Goal: Information Seeking & Learning: Learn about a topic

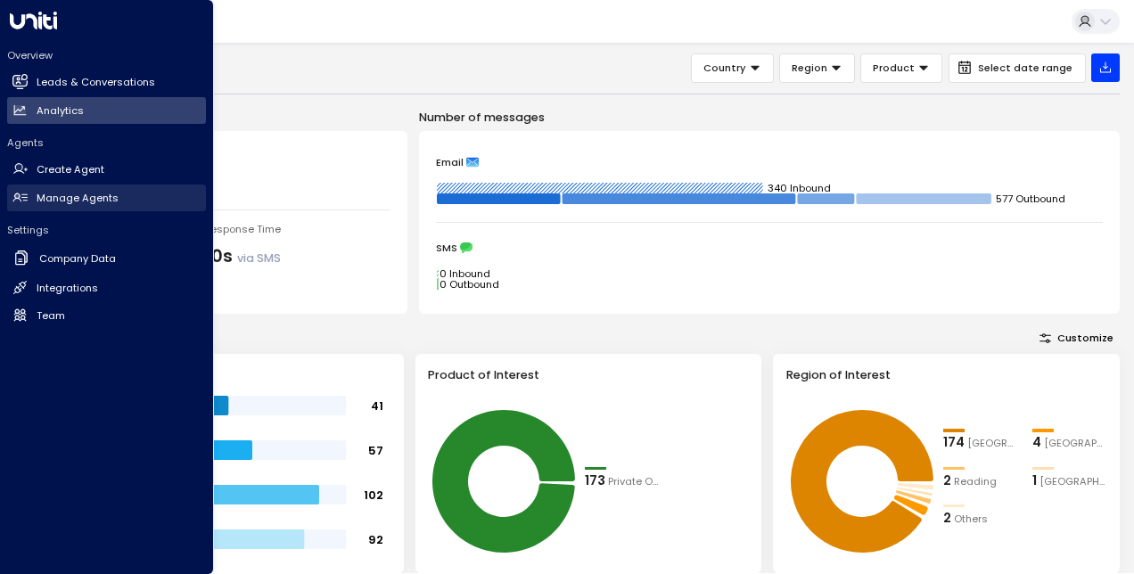
click at [100, 203] on h2 "Manage Agents" at bounding box center [78, 198] width 82 height 15
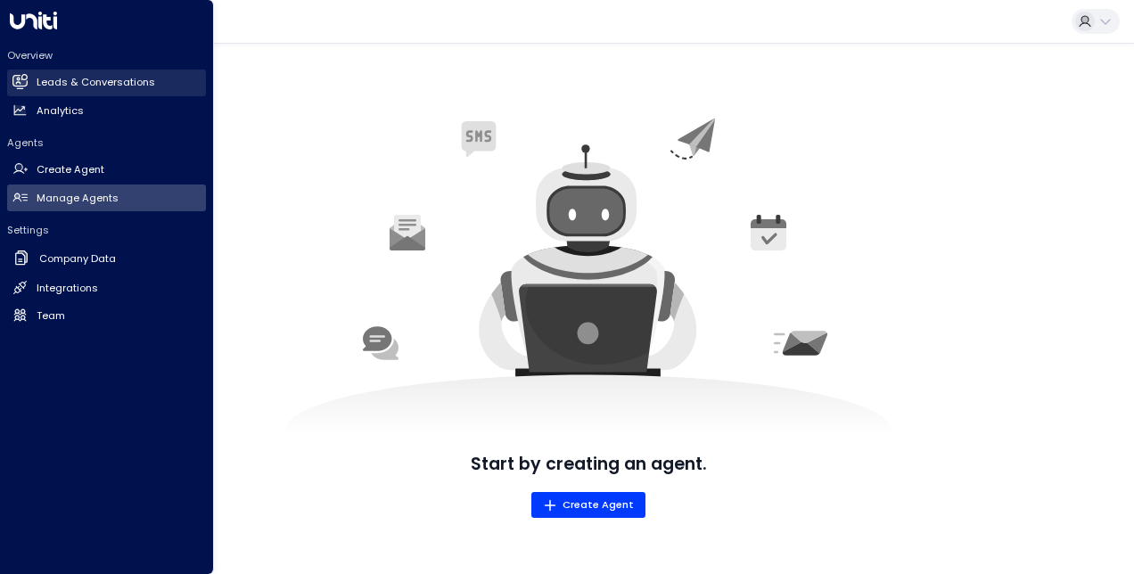
click at [85, 94] on link "Leads & Conversations Leads & Conversations" at bounding box center [106, 83] width 199 height 27
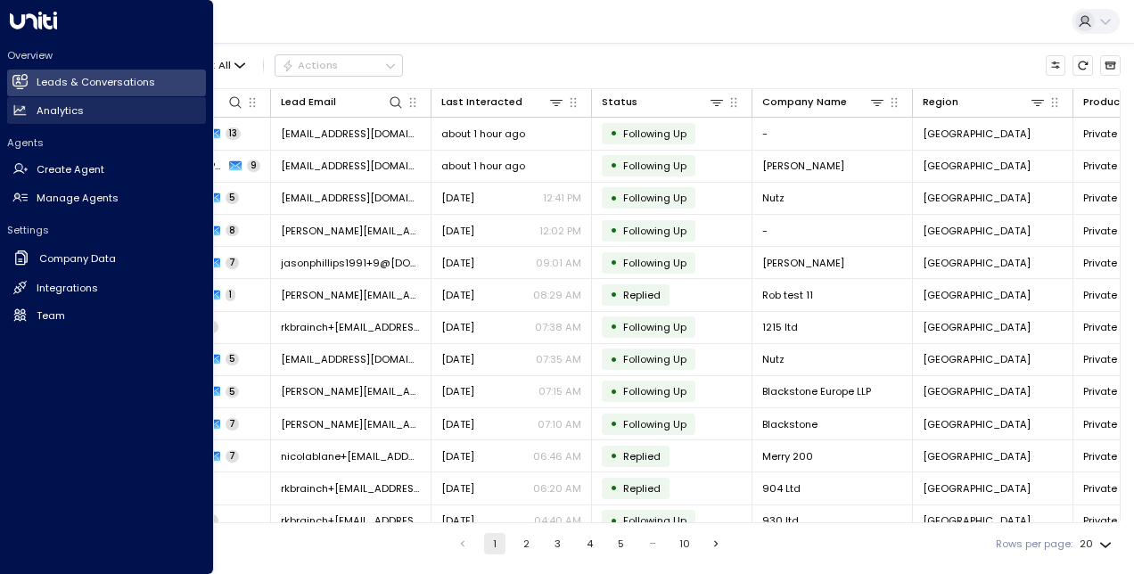
click at [58, 110] on h2 "Analytics" at bounding box center [60, 110] width 47 height 15
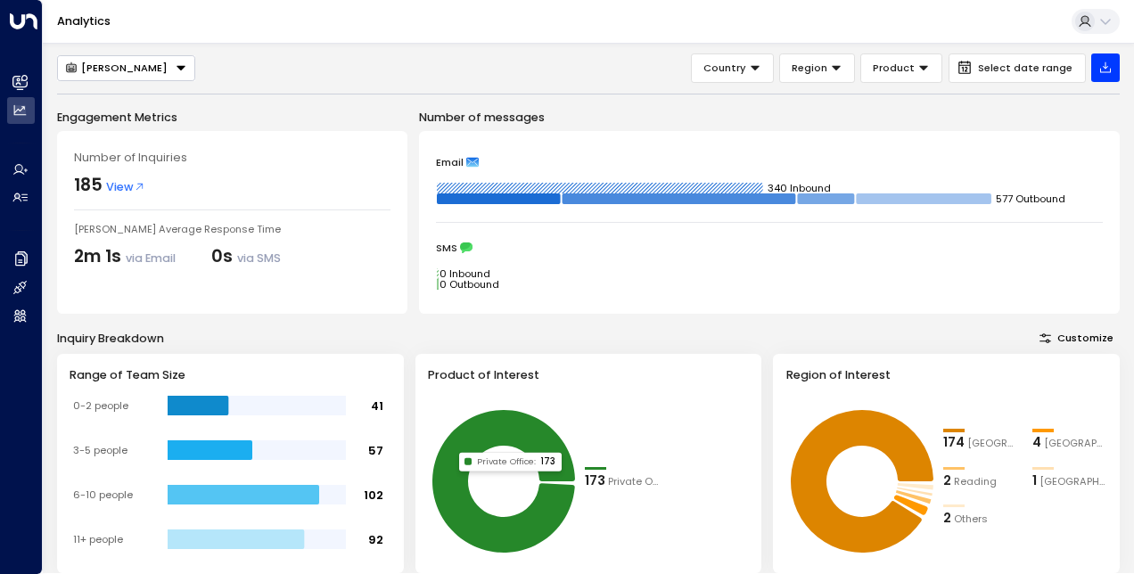
click at [1098, 18] on icon at bounding box center [1105, 21] width 14 height 14
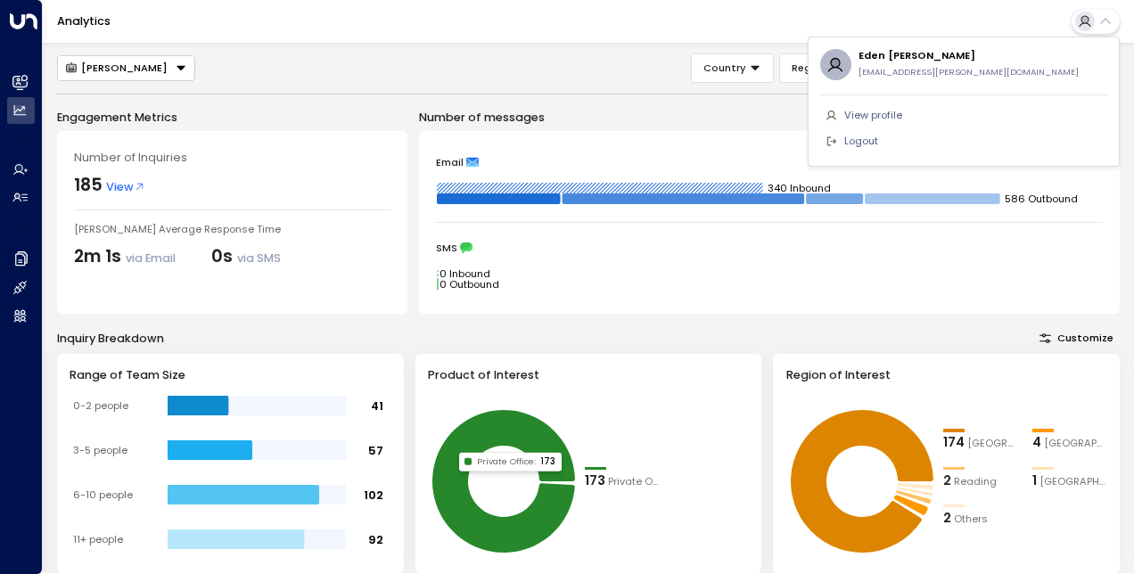
click at [12, 198] on div at bounding box center [567, 287] width 1134 height 574
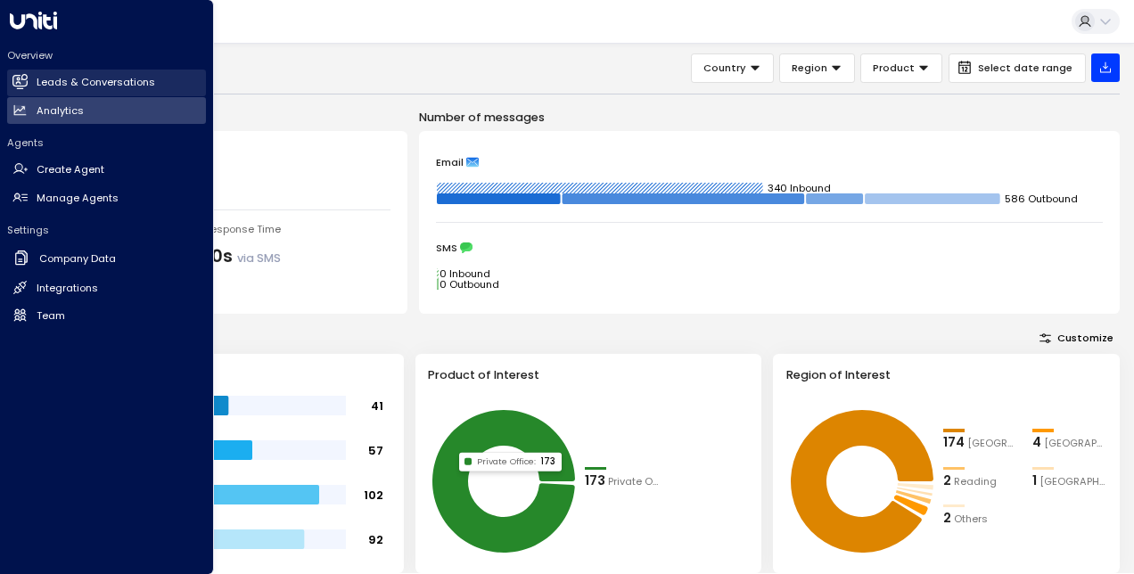
click at [45, 70] on link "Leads & Conversations Leads & Conversations" at bounding box center [106, 83] width 199 height 27
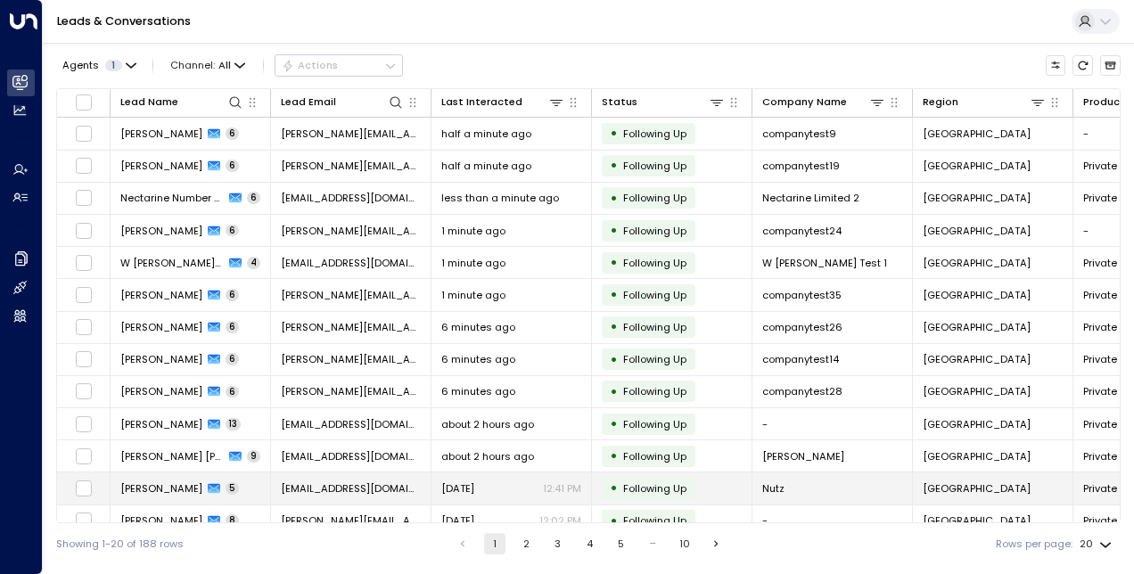
click at [148, 488] on span "Jason Blank" at bounding box center [161, 488] width 82 height 14
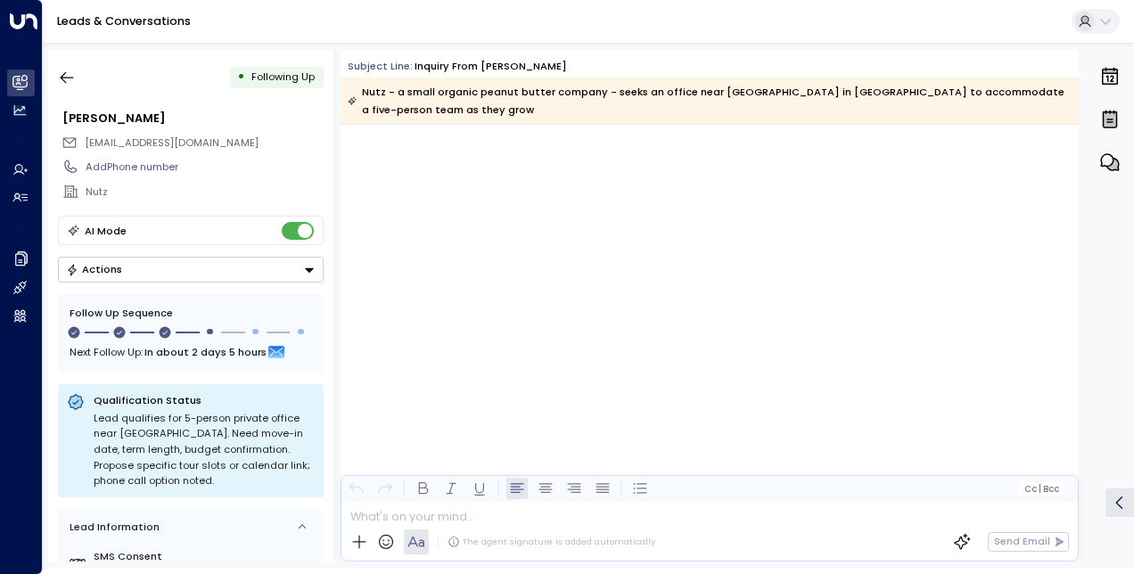
scroll to position [2618, 0]
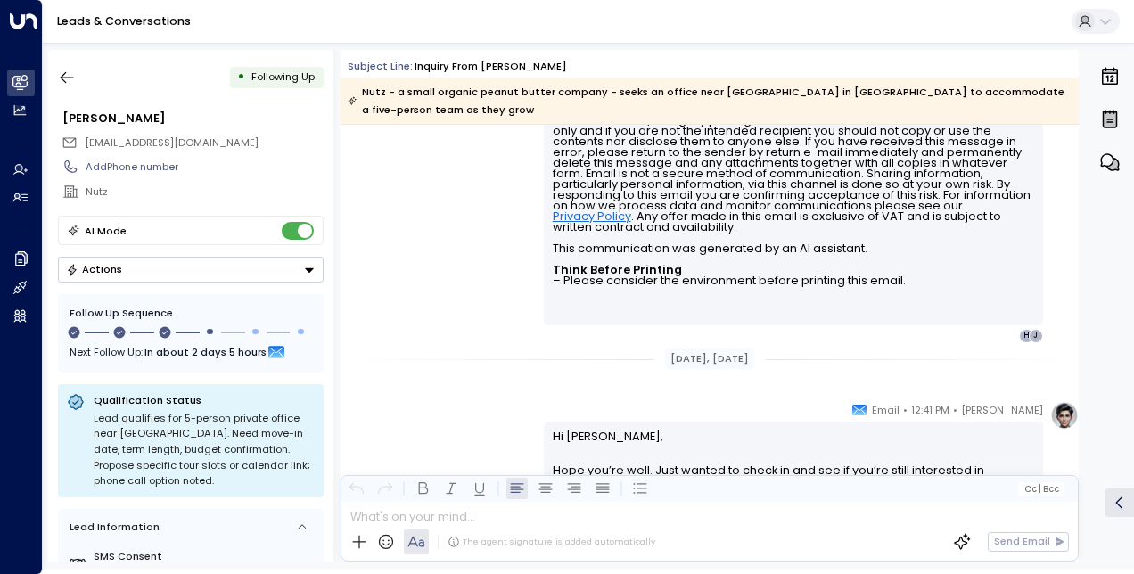
click at [114, 271] on div "Actions" at bounding box center [94, 269] width 56 height 12
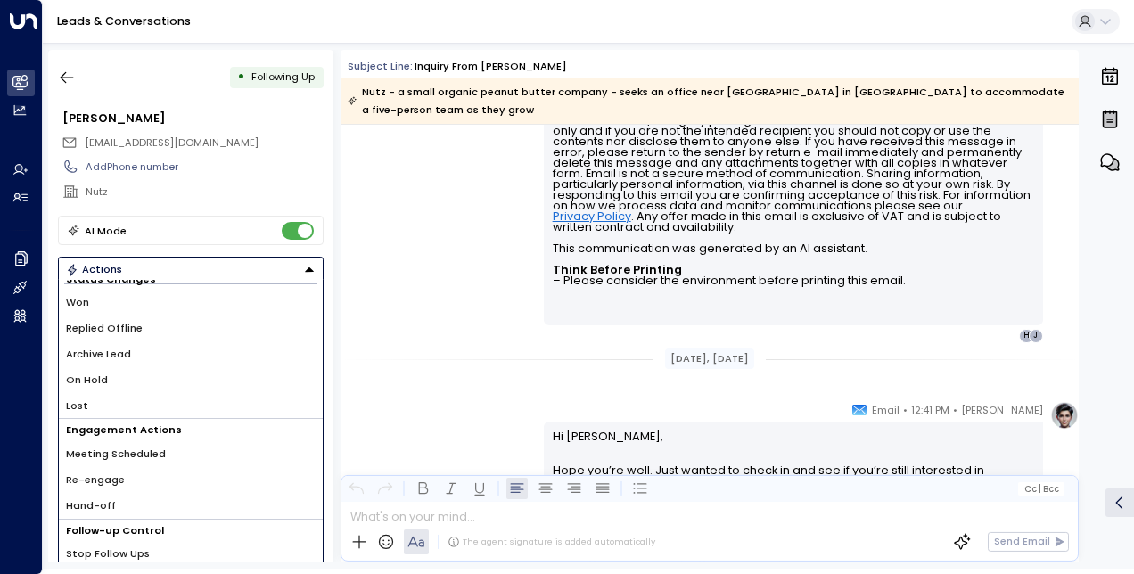
scroll to position [89, 0]
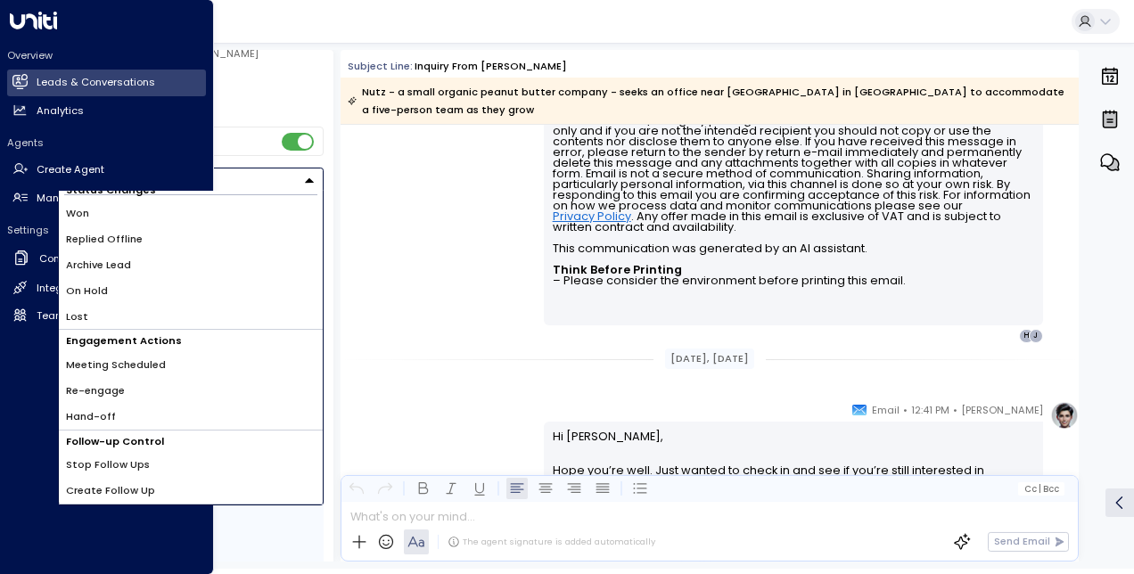
click at [1, 114] on div "Overview Leads & Conversations Leads & Conversations Analytics Analytics Agents…" at bounding box center [107, 287] width 214 height 574
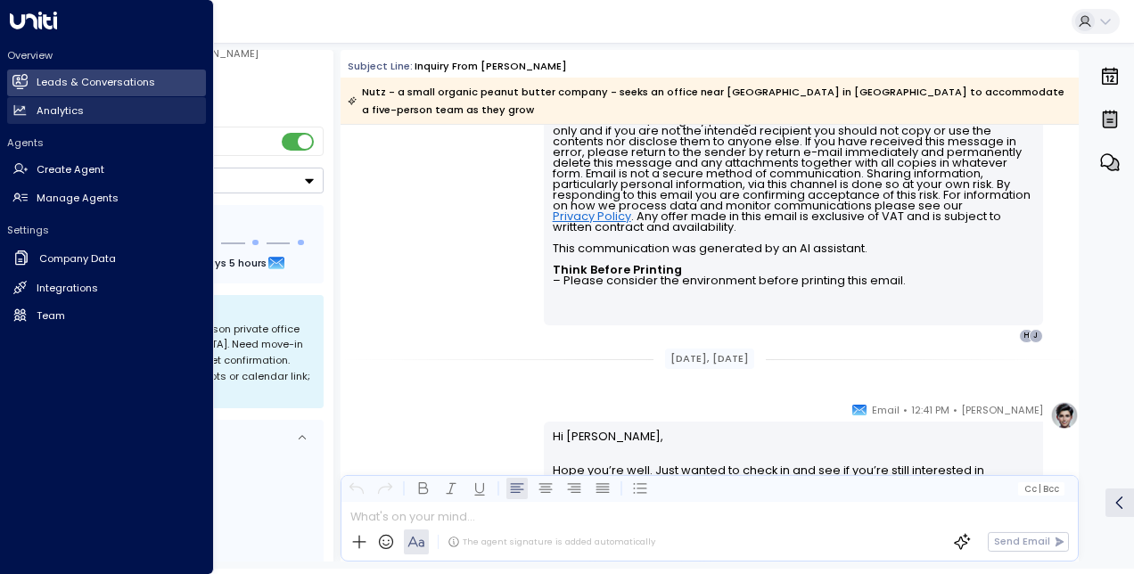
click at [45, 112] on h2 "Analytics" at bounding box center [60, 110] width 47 height 15
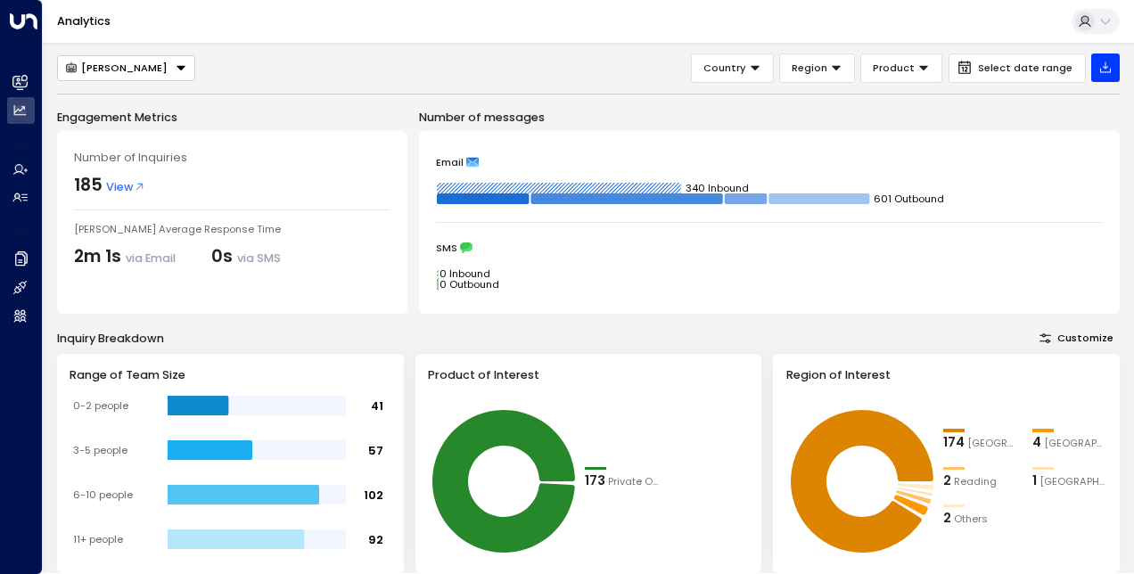
click at [152, 66] on button "[PERSON_NAME]" at bounding box center [126, 68] width 138 height 26
click at [286, 58] on div "Eva Fitzgerald Eva Fitzgerald Country Region Product Select date range" at bounding box center [588, 67] width 1062 height 29
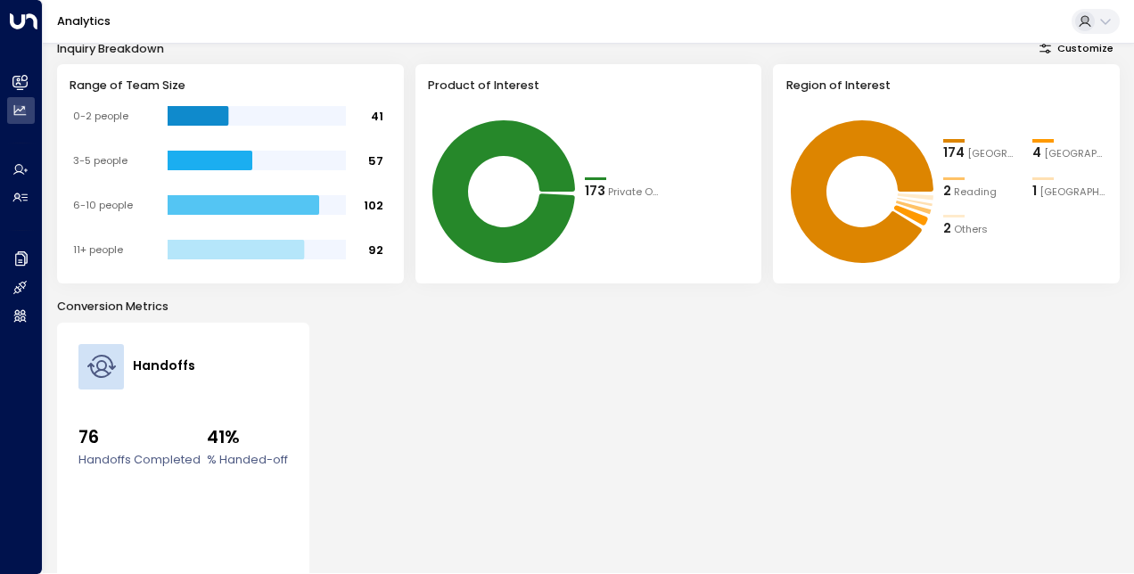
scroll to position [178, 0]
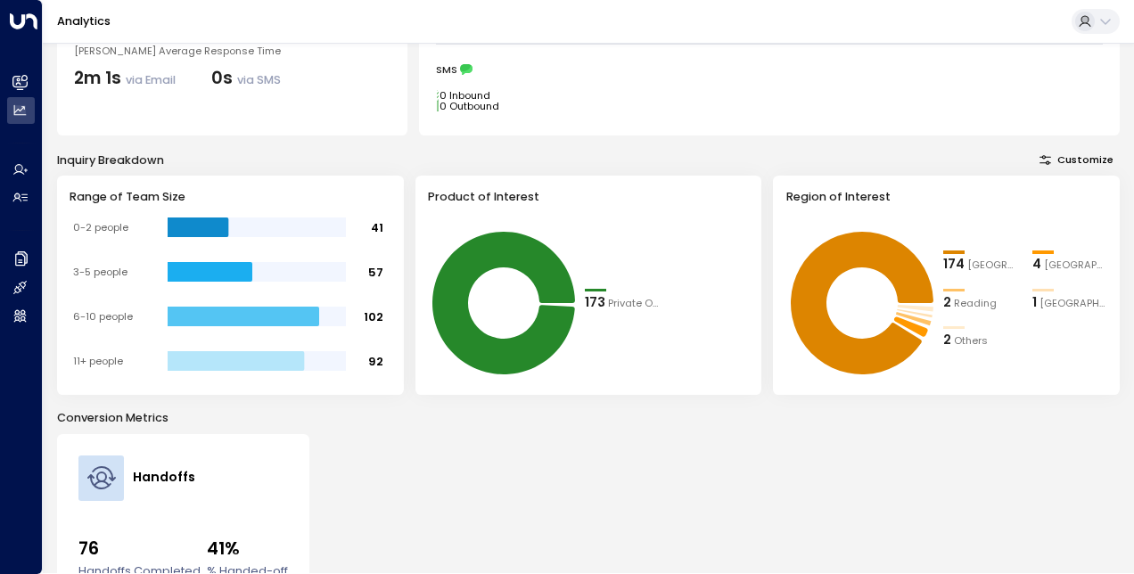
click at [1055, 148] on div "Engagement Metrics Number of Inquiries 185 View Eva Fitzgerald's Average Respon…" at bounding box center [588, 341] width 1062 height 822
click at [1057, 163] on button "Customize" at bounding box center [1076, 160] width 86 height 20
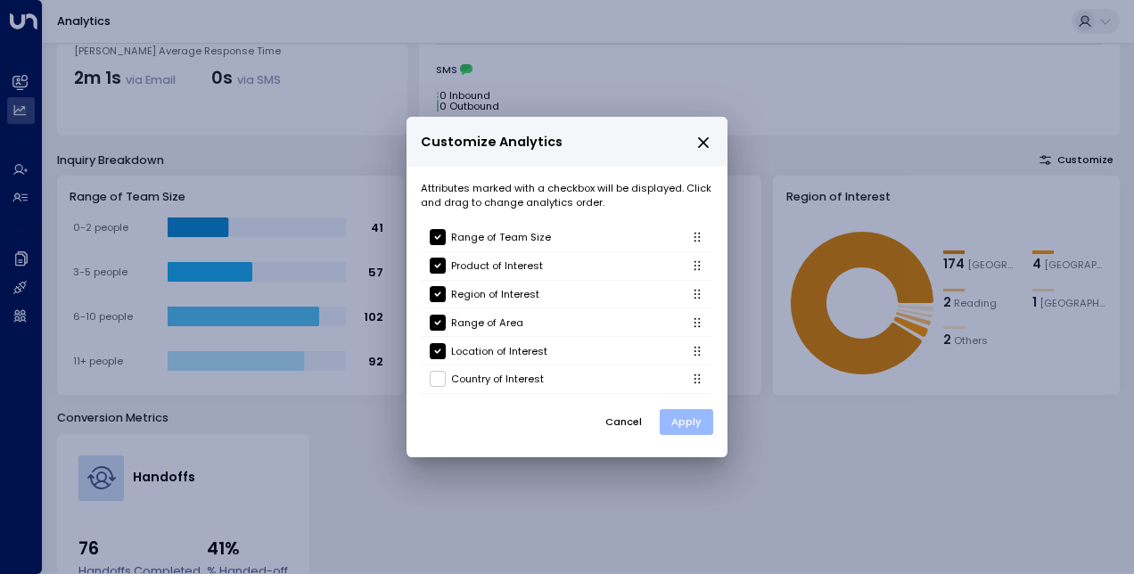
click at [685, 419] on button "Apply" at bounding box center [686, 422] width 53 height 26
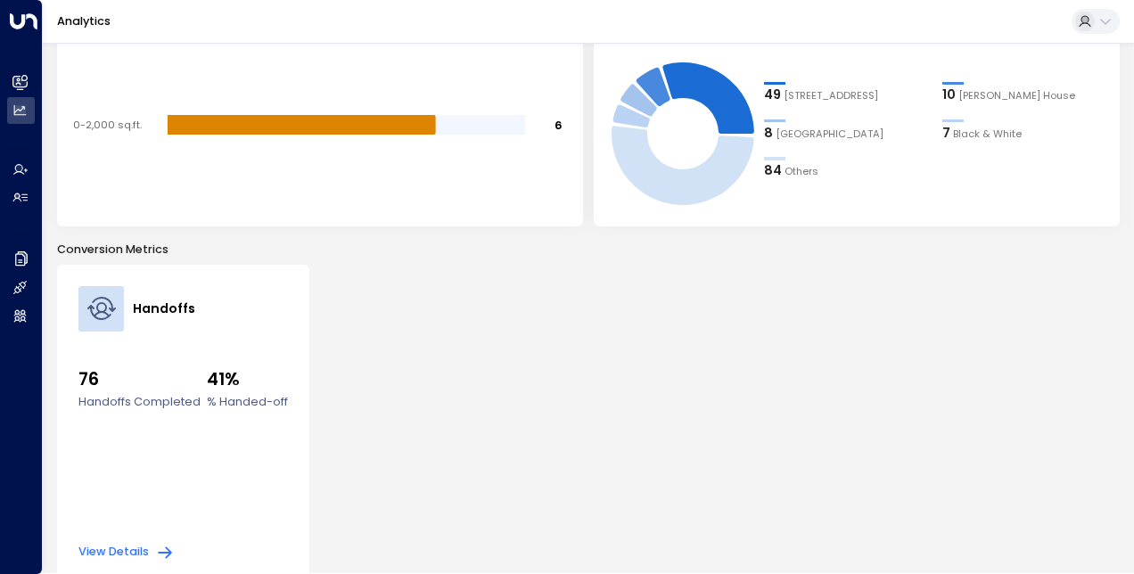
scroll to position [598, 0]
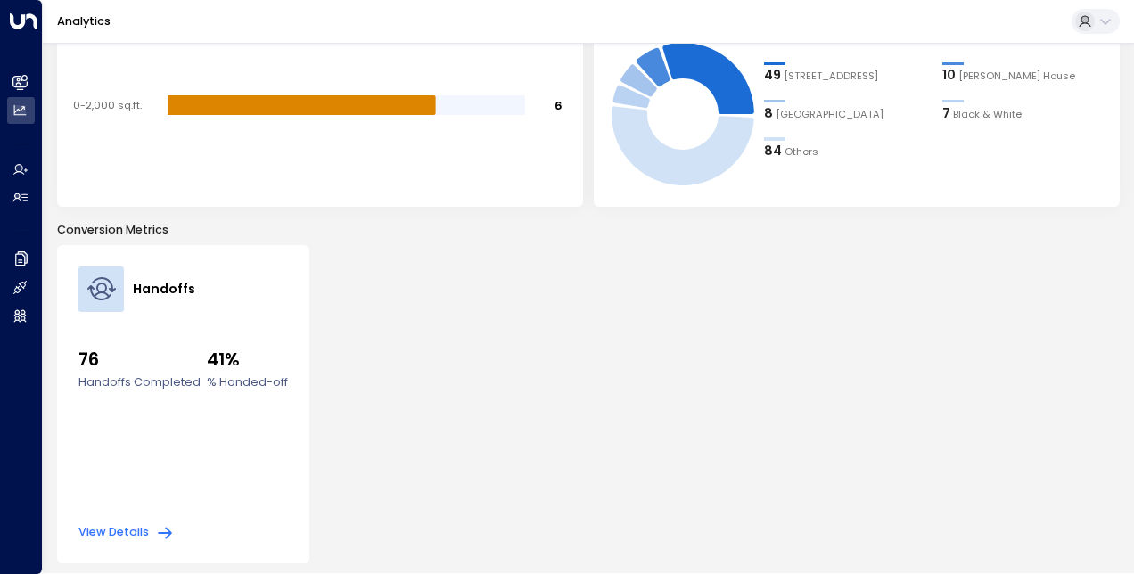
click at [223, 373] on label "% Handed-off" at bounding box center [247, 381] width 81 height 17
click at [171, 291] on h4 "Handoffs" at bounding box center [164, 290] width 62 height 20
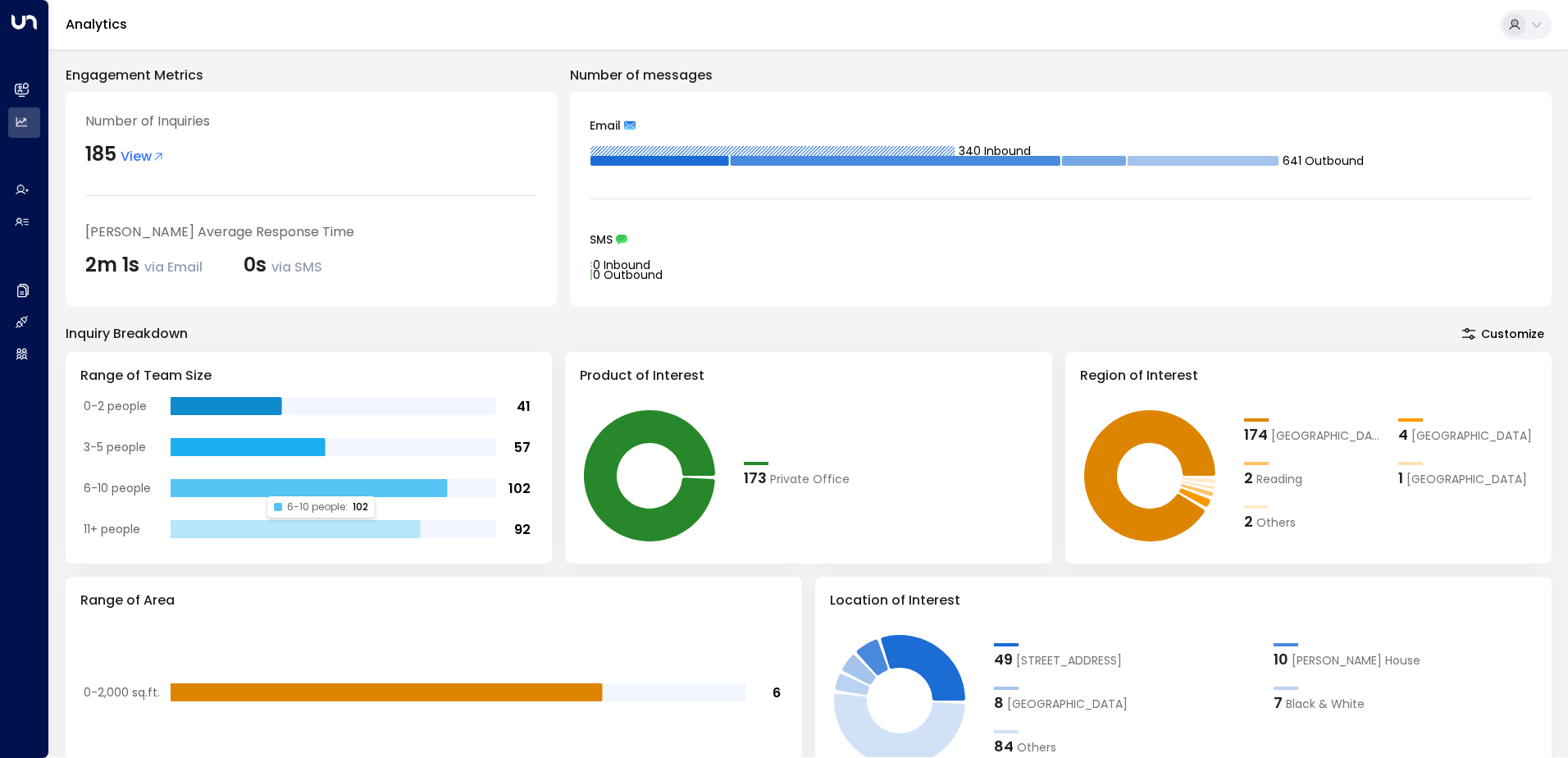
scroll to position [0, 0]
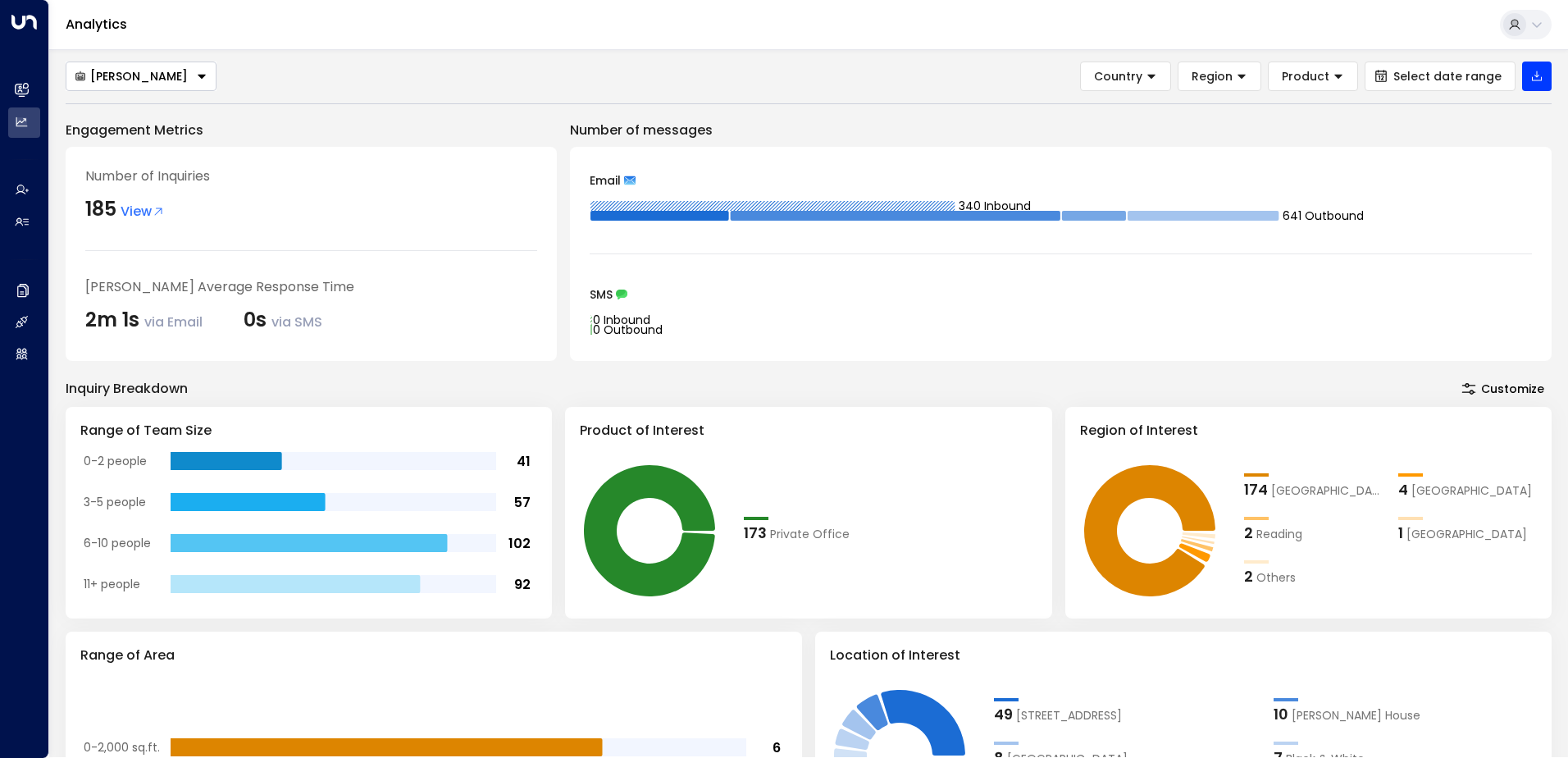
click at [147, 207] on span "View" at bounding box center [143, 211] width 44 height 19
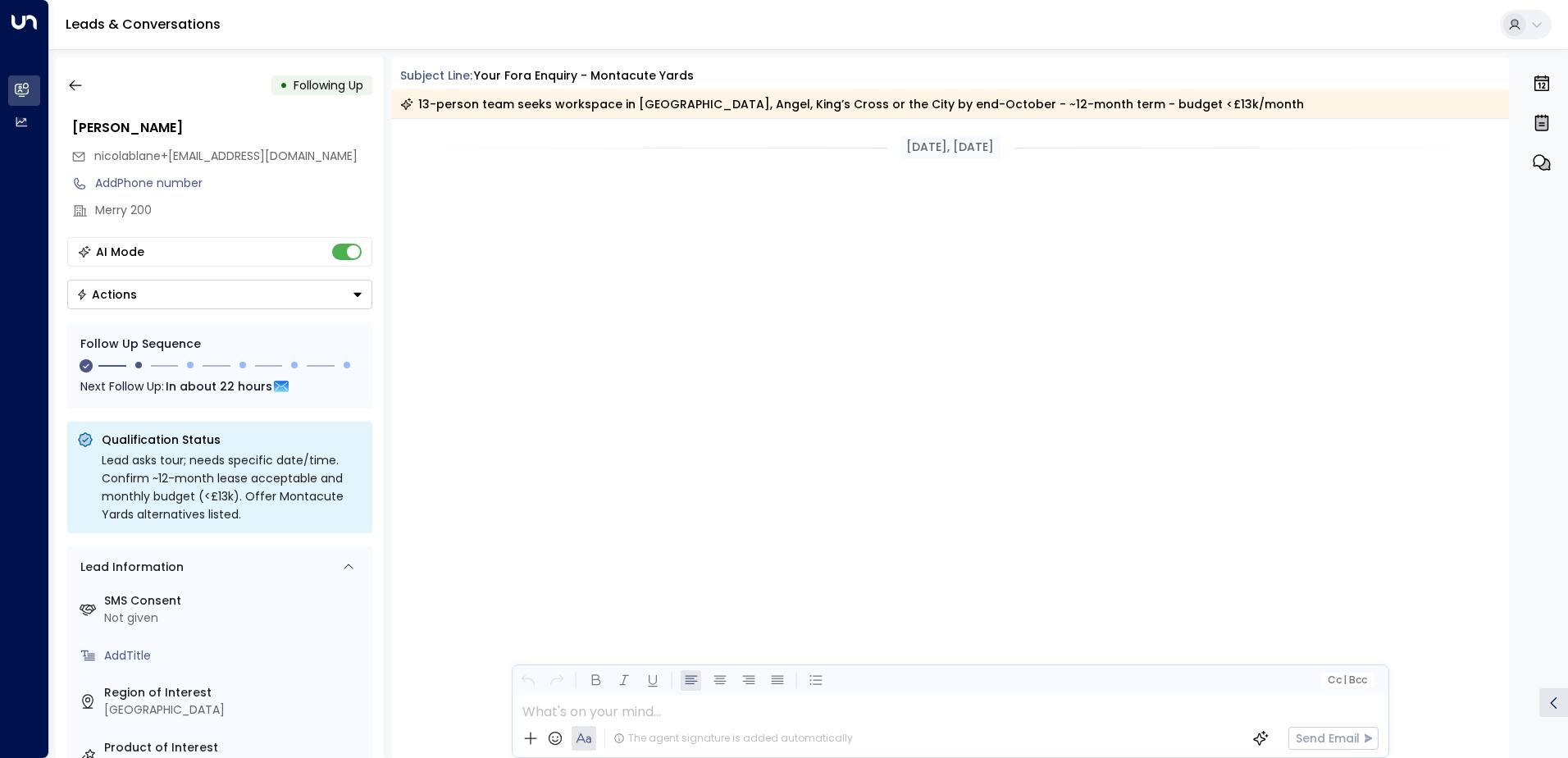
scroll to position [3819, 0]
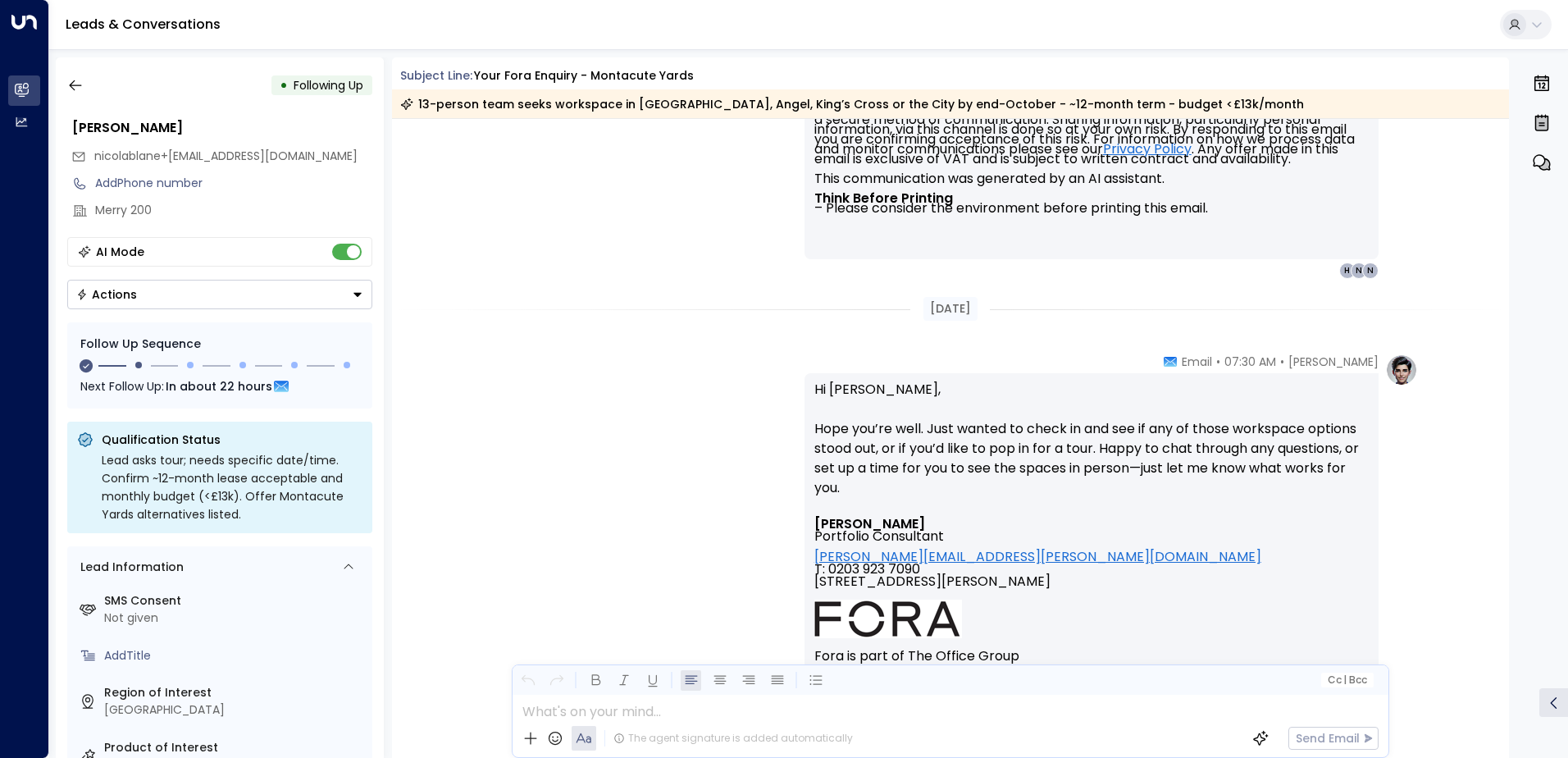
click at [223, 293] on button "Actions" at bounding box center [220, 294] width 306 height 29
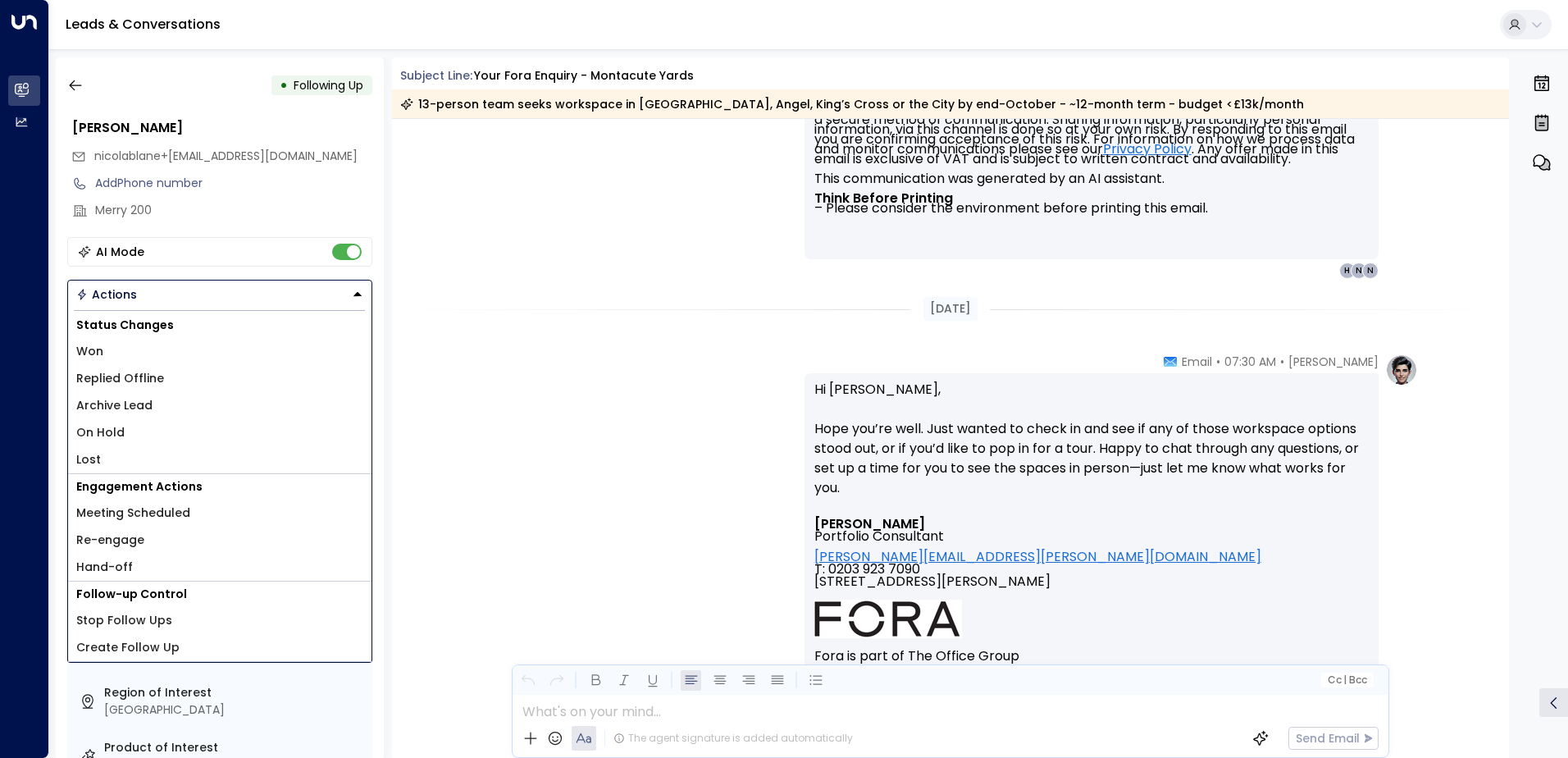
click at [479, 291] on div "[DATE]" at bounding box center [951, 308] width 1118 height 56
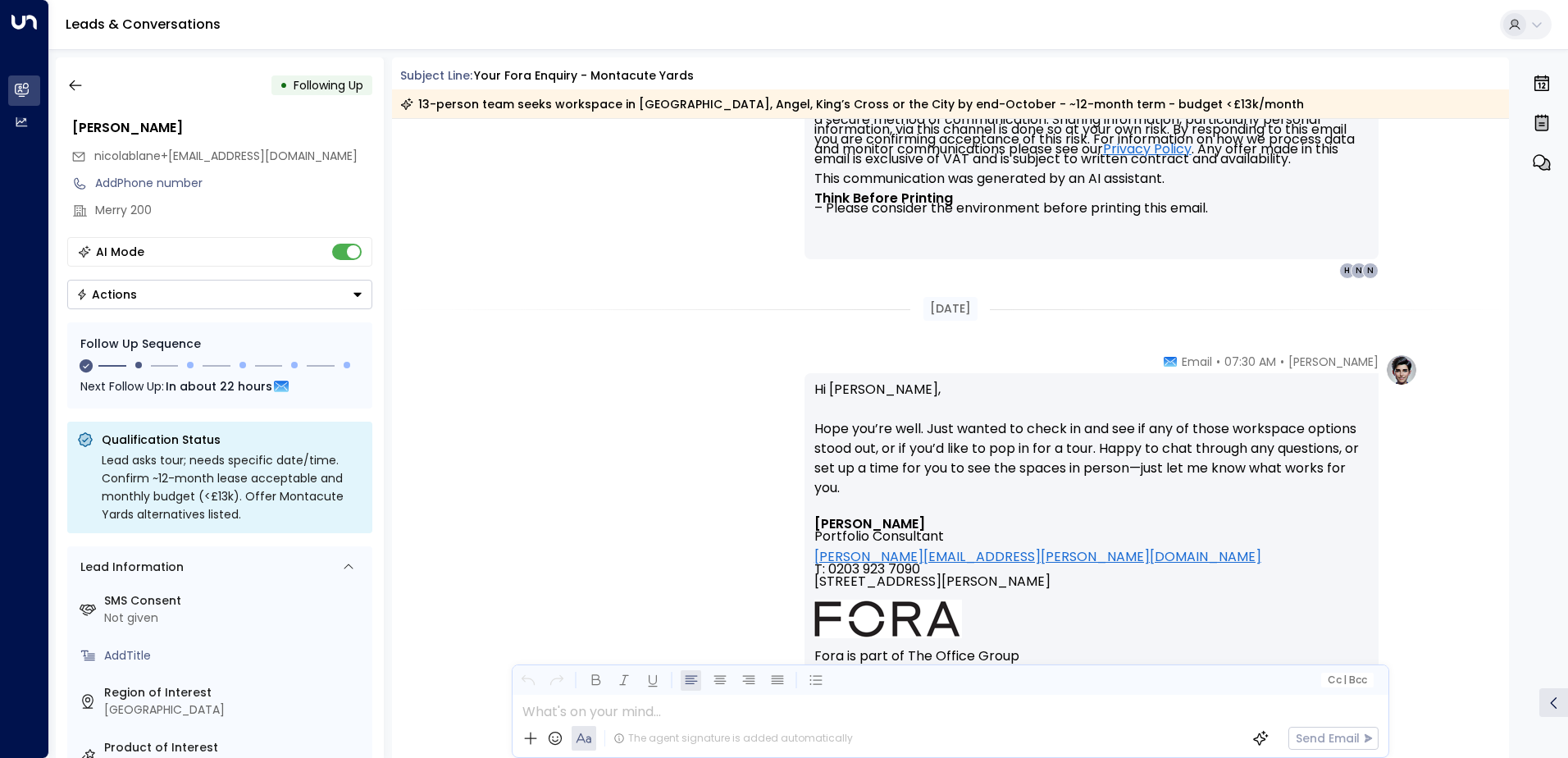
scroll to position [164, 0]
